Goal: Check status

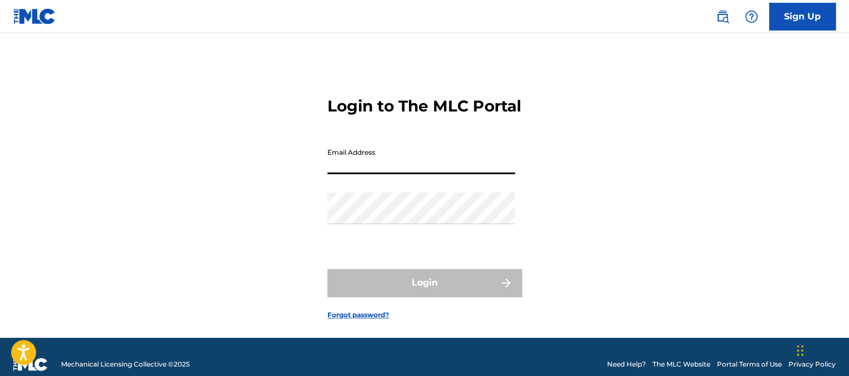
type input "[EMAIL_ADDRESS][DOMAIN_NAME]"
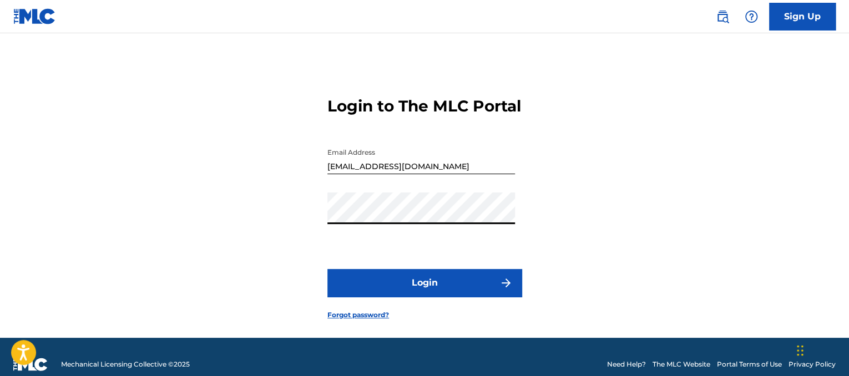
click at [424, 297] on button "Login" at bounding box center [424, 283] width 194 height 28
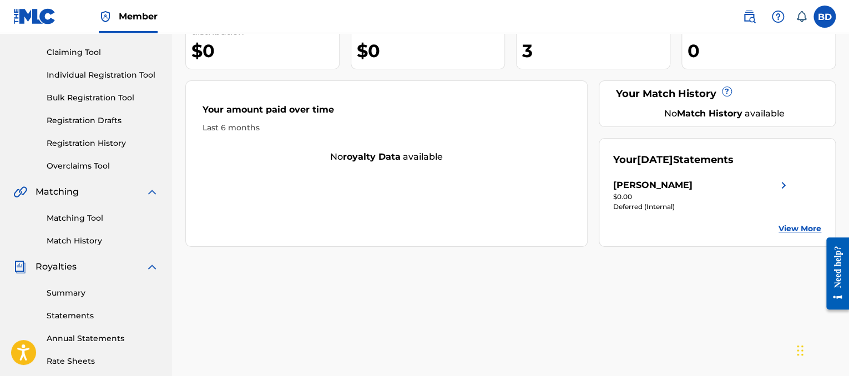
scroll to position [166, 0]
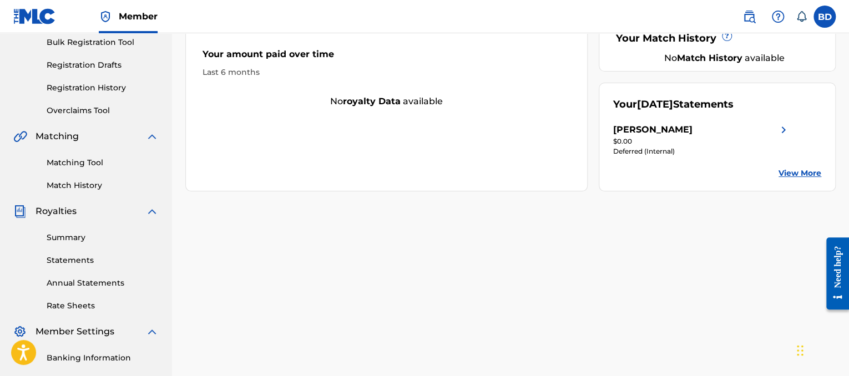
click at [81, 239] on link "Summary" at bounding box center [103, 238] width 112 height 12
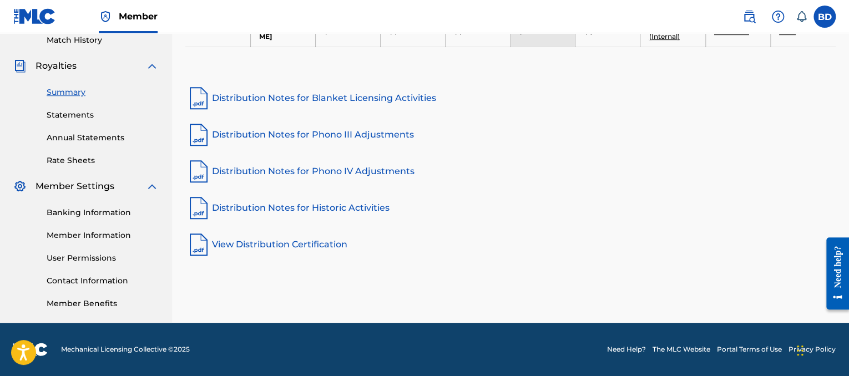
scroll to position [34, 0]
